Goal: Information Seeking & Learning: Learn about a topic

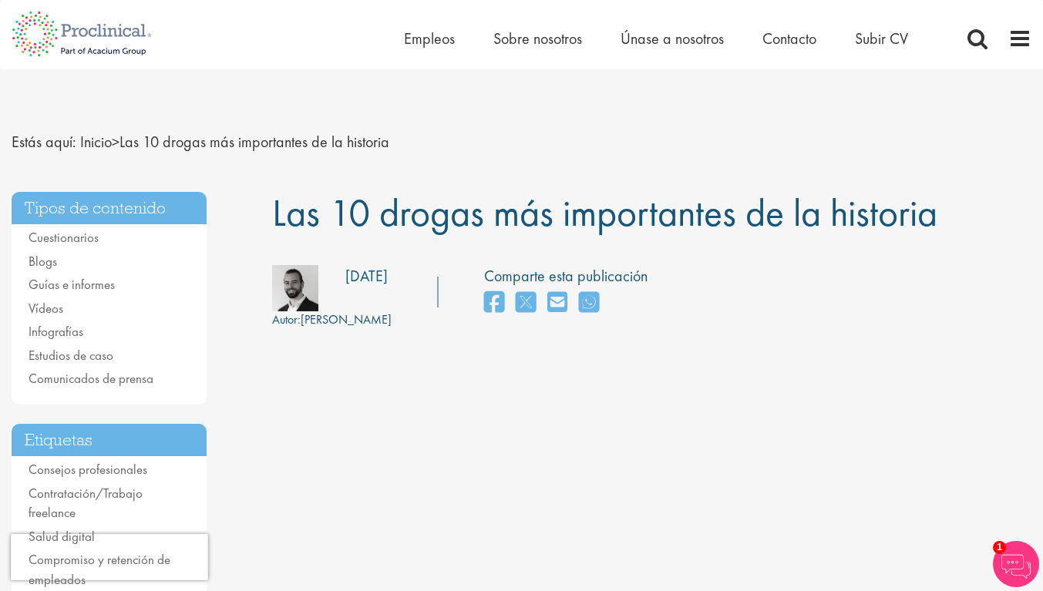
click at [911, 274] on div "Autor: [PERSON_NAME] Fecha de publicación: [DATE] Comparte esta publicación" at bounding box center [651, 297] width 782 height 64
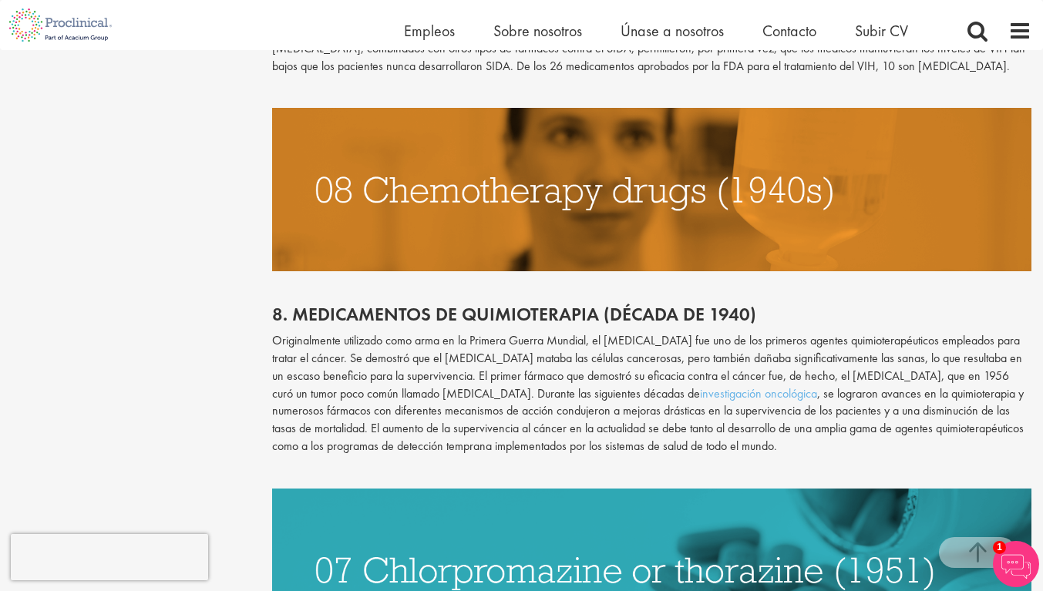
scroll to position [1550, 0]
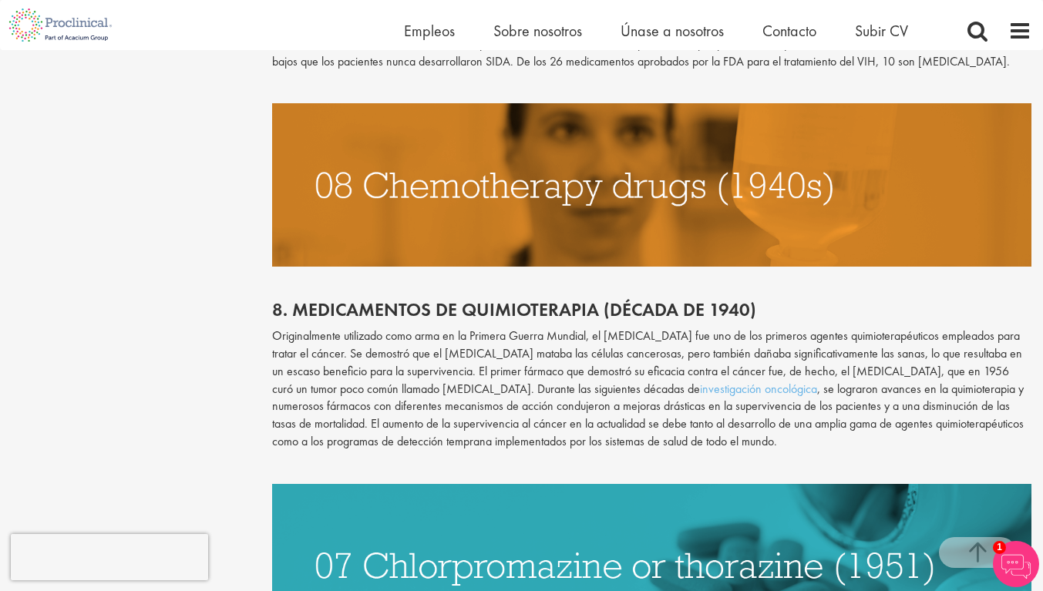
click at [338, 309] on font "8. Medicamentos de quimioterapia (década de 1940)" at bounding box center [514, 309] width 484 height 24
click at [341, 312] on font "8. Medicamentos de quimioterapia (década de 1940)" at bounding box center [514, 309] width 484 height 24
click at [348, 316] on font "8. Medicamentos de quimioterapia (década de 1940)" at bounding box center [514, 309] width 484 height 24
click at [378, 305] on font "8. Medicamentos de quimioterapia (década de 1940)" at bounding box center [514, 309] width 484 height 24
click at [378, 309] on font "8. Medicamentos de quimioterapia (década de 1940)" at bounding box center [514, 309] width 484 height 24
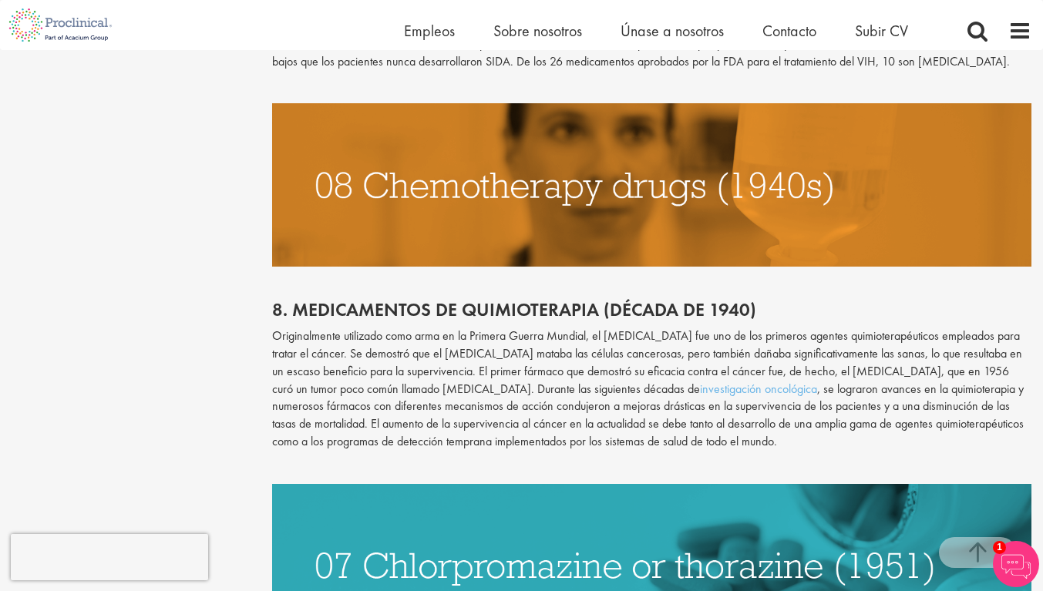
click at [381, 311] on font "8. Medicamentos de quimioterapia (década de 1940)" at bounding box center [514, 309] width 484 height 24
click at [384, 317] on font "8. Medicamentos de quimioterapia (década de 1940)" at bounding box center [514, 309] width 484 height 24
click at [528, 308] on font "8. Medicamentos de quimioterapia (década de 1940)" at bounding box center [514, 309] width 484 height 24
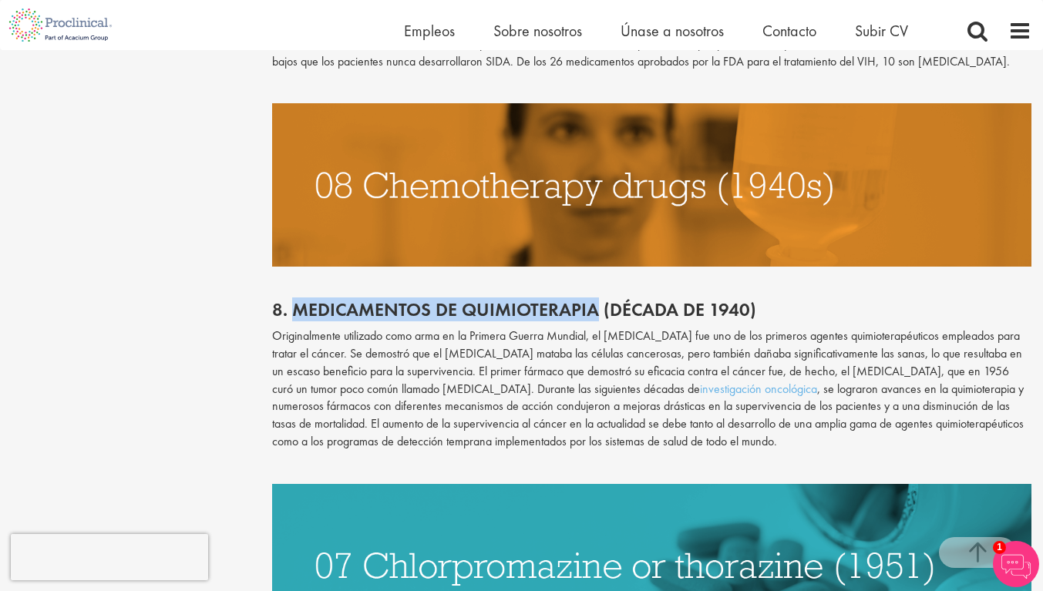
copy font "Medicamentos de quimioterapia"
click at [294, 344] on p "Originalmente utilizado como arma en la Primera Guerra Mundial, el [MEDICAL_DAT…" at bounding box center [651, 388] width 759 height 123
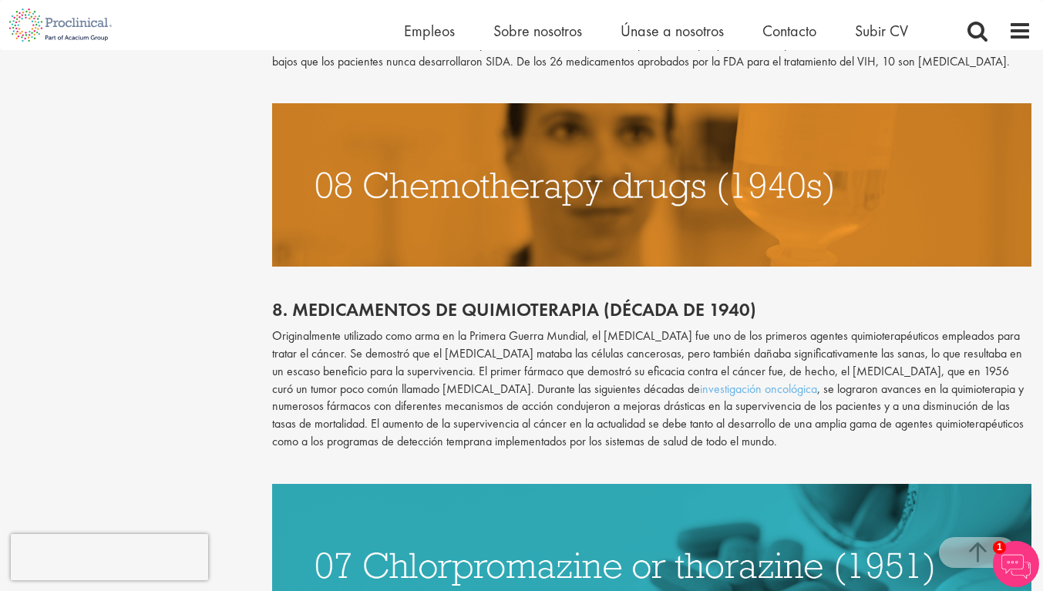
click at [303, 339] on font "Originalmente utilizado como arma en la Primera Guerra Mundial, el [MEDICAL_DAT…" at bounding box center [647, 361] width 750 height 69
click at [306, 336] on font "Originalmente utilizado como arma en la Primera Guerra Mundial, el [MEDICAL_DAT…" at bounding box center [647, 361] width 750 height 69
copy p "Originalmente utilizado como arma en la Primera Guerra Mundial, el [MEDICAL_DAT…"
